Goal: Use online tool/utility

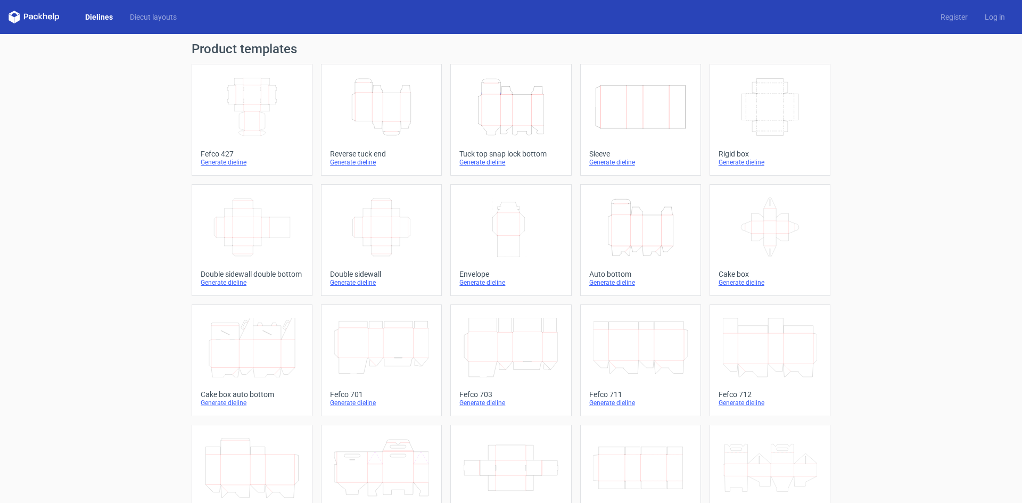
click at [512, 109] on icon "Height Depth Width" at bounding box center [511, 107] width 94 height 60
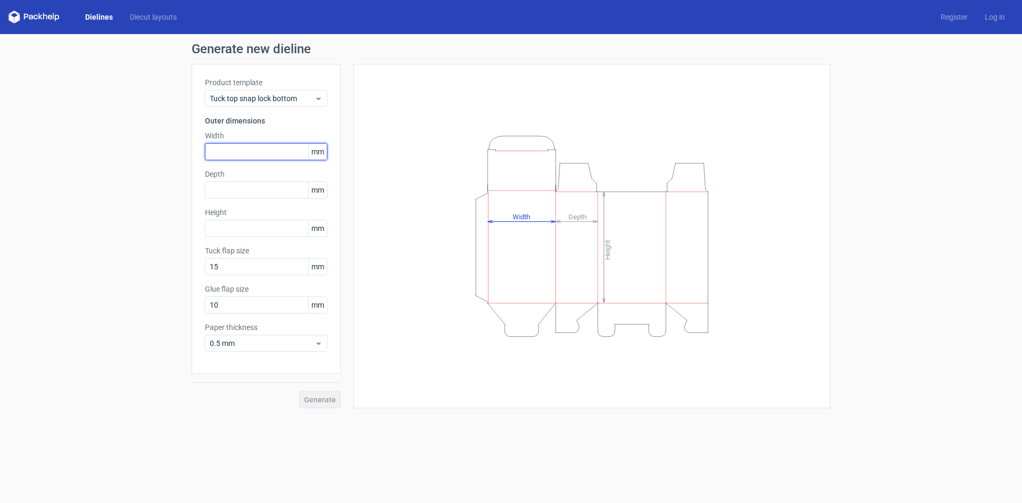
click at [244, 155] on input "text" at bounding box center [266, 151] width 122 height 17
type input "43"
type input "98"
click at [314, 398] on span "Generate" at bounding box center [320, 399] width 32 height 7
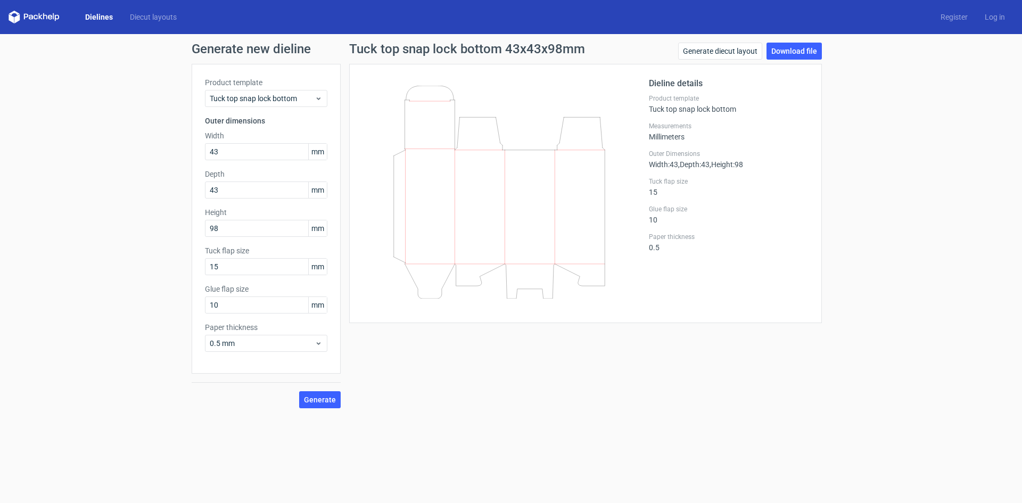
click at [487, 408] on div "Tuck top snap lock bottom 43x43x98mm Generate diecut layout Download file Dieli…" at bounding box center [586, 226] width 490 height 366
